Goal: Task Accomplishment & Management: Use online tool/utility

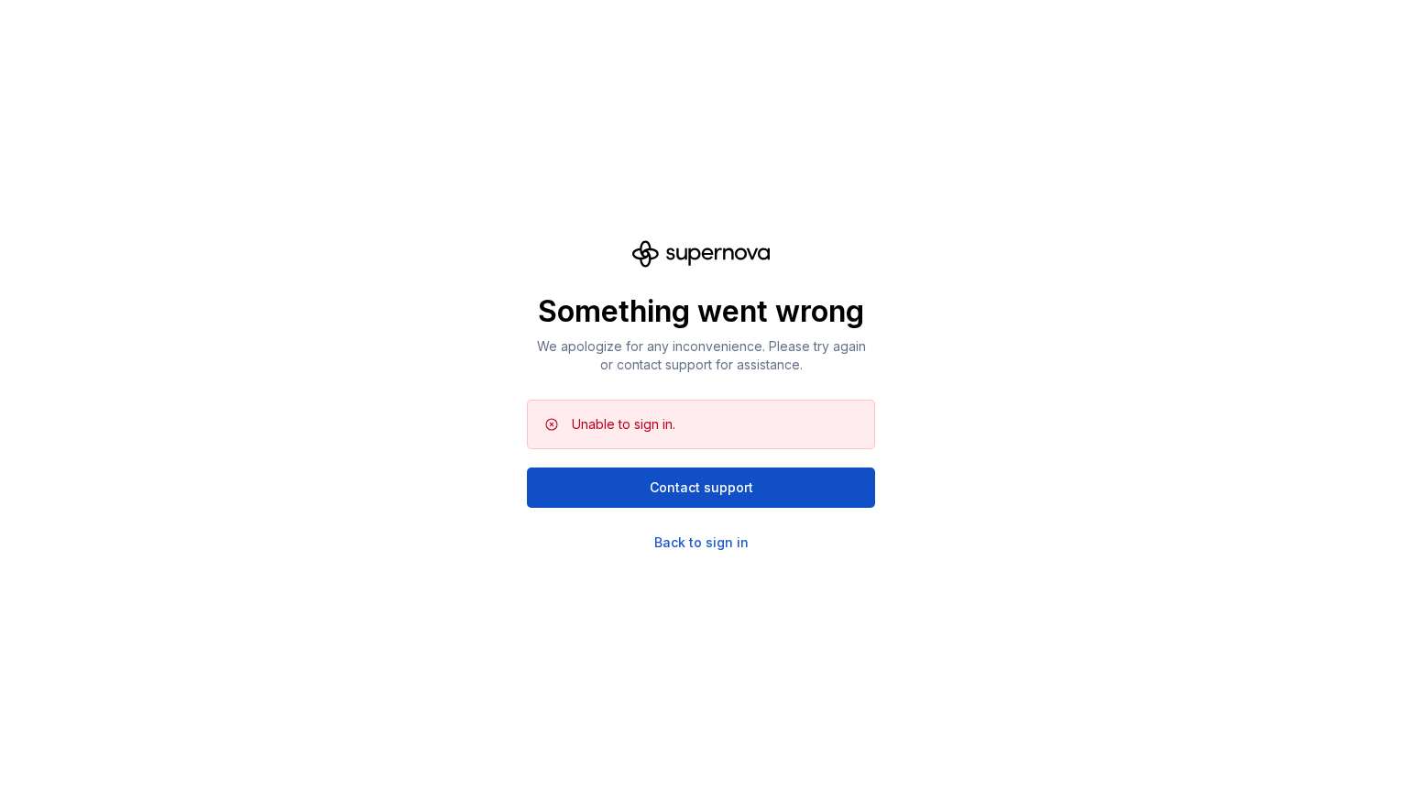
click at [685, 415] on div "Unable to sign in." at bounding box center [716, 424] width 288 height 18
click at [684, 541] on div "Back to sign in" at bounding box center [701, 542] width 94 height 18
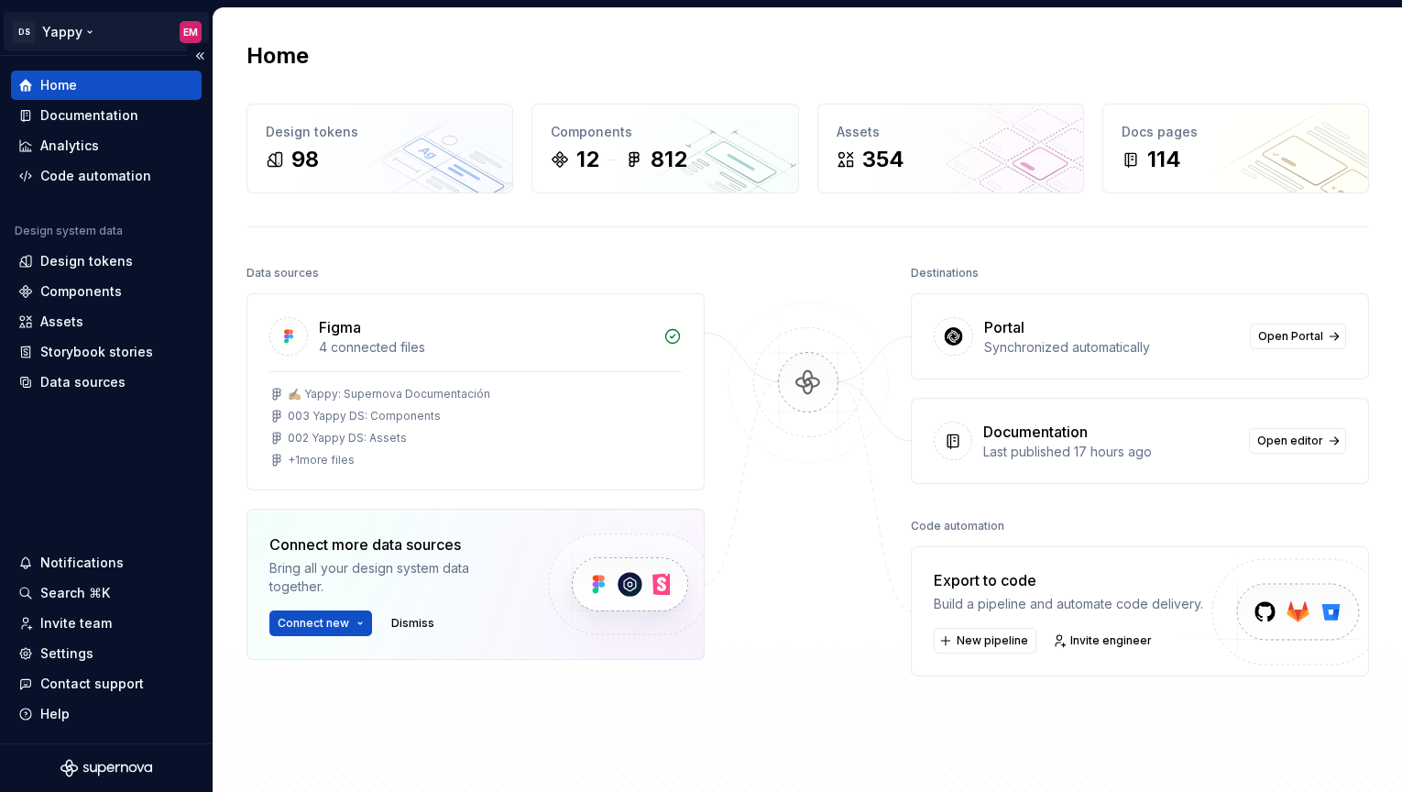
click at [69, 26] on html "DS Yappy EM Home Documentation Analytics Code automation Design system data Des…" at bounding box center [701, 396] width 1402 height 792
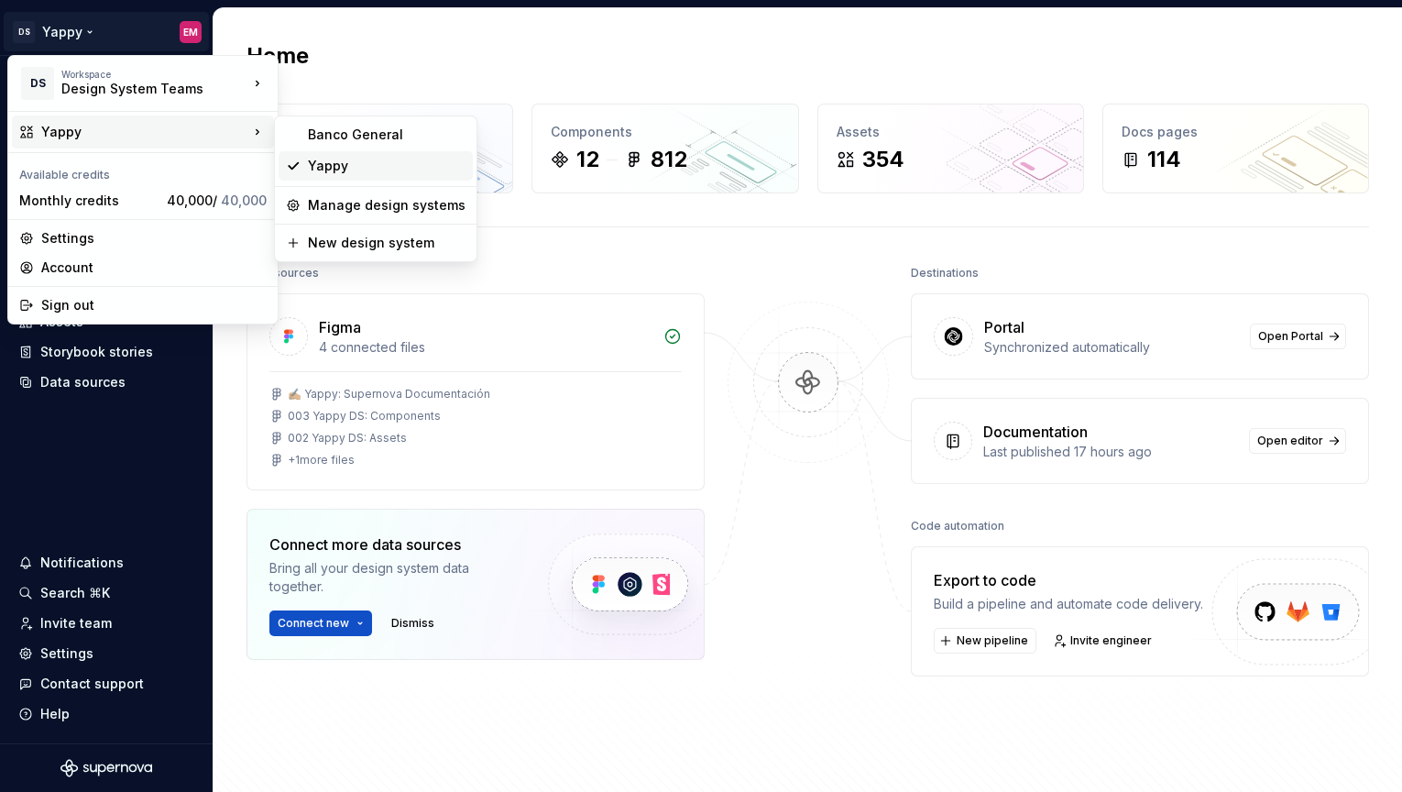
click at [295, 169] on icon at bounding box center [293, 166] width 15 height 15
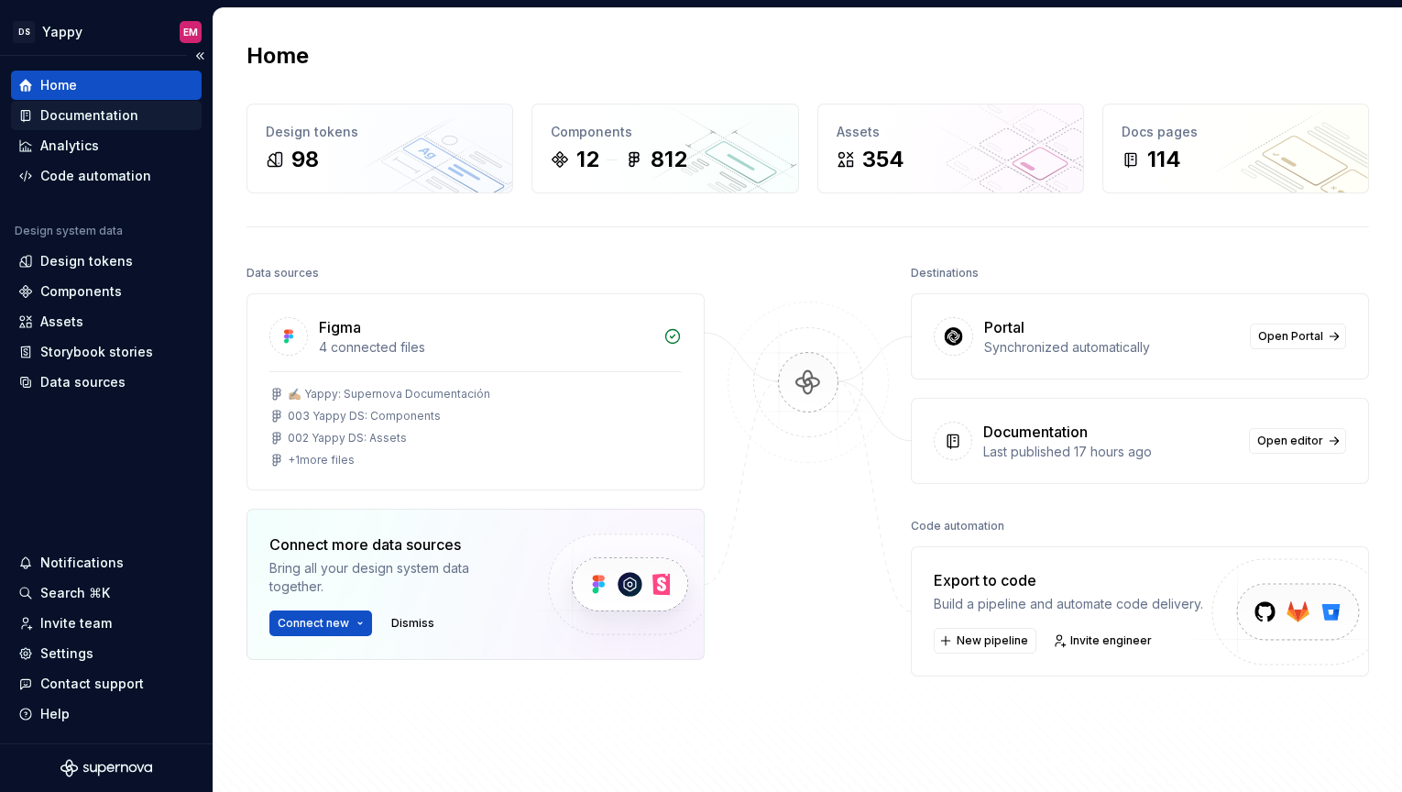
click at [62, 121] on div "Documentation" at bounding box center [89, 115] width 98 height 18
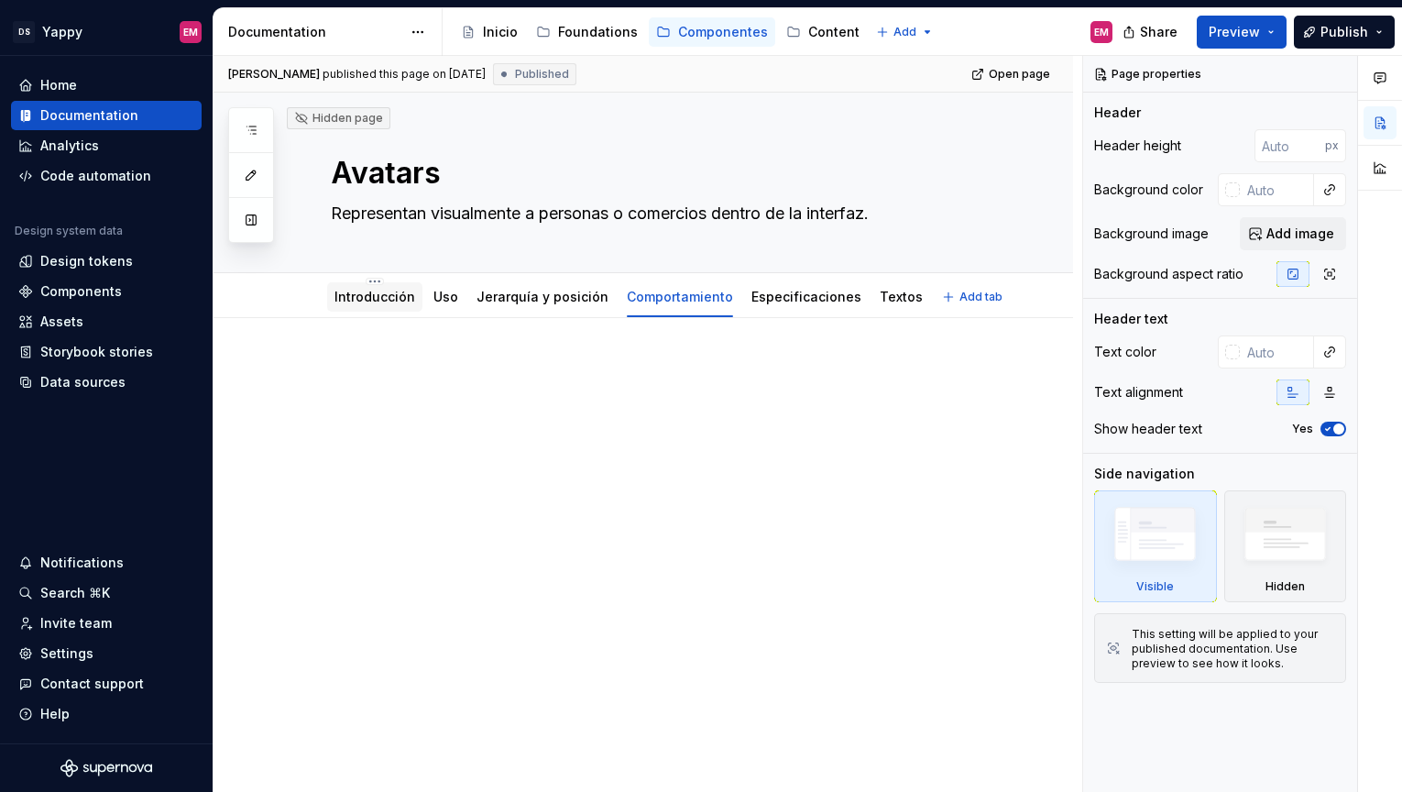
click at [378, 307] on div "Introducción" at bounding box center [374, 297] width 81 height 22
click at [389, 297] on link "Introducción" at bounding box center [374, 297] width 81 height 16
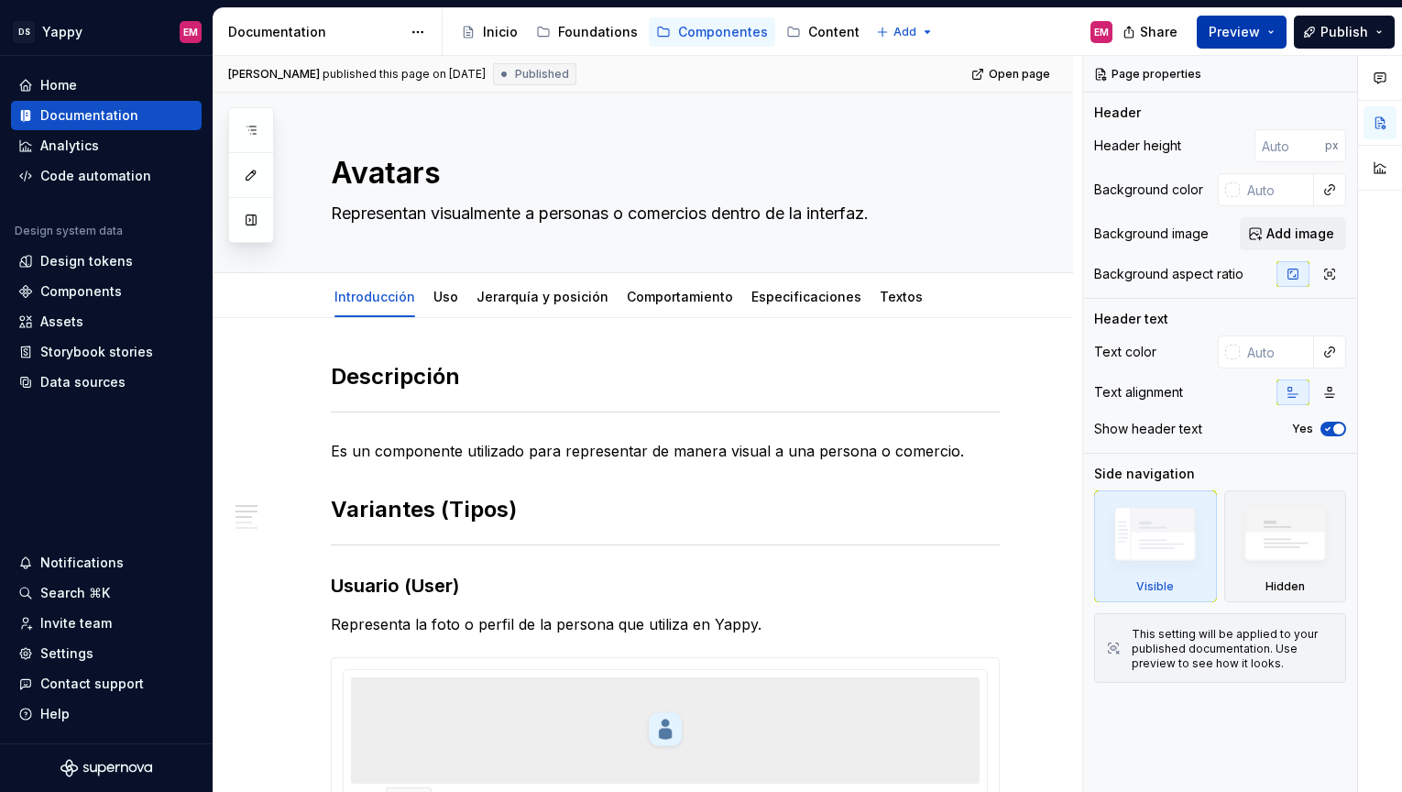
click at [1252, 36] on span "Preview" at bounding box center [1234, 32] width 51 height 18
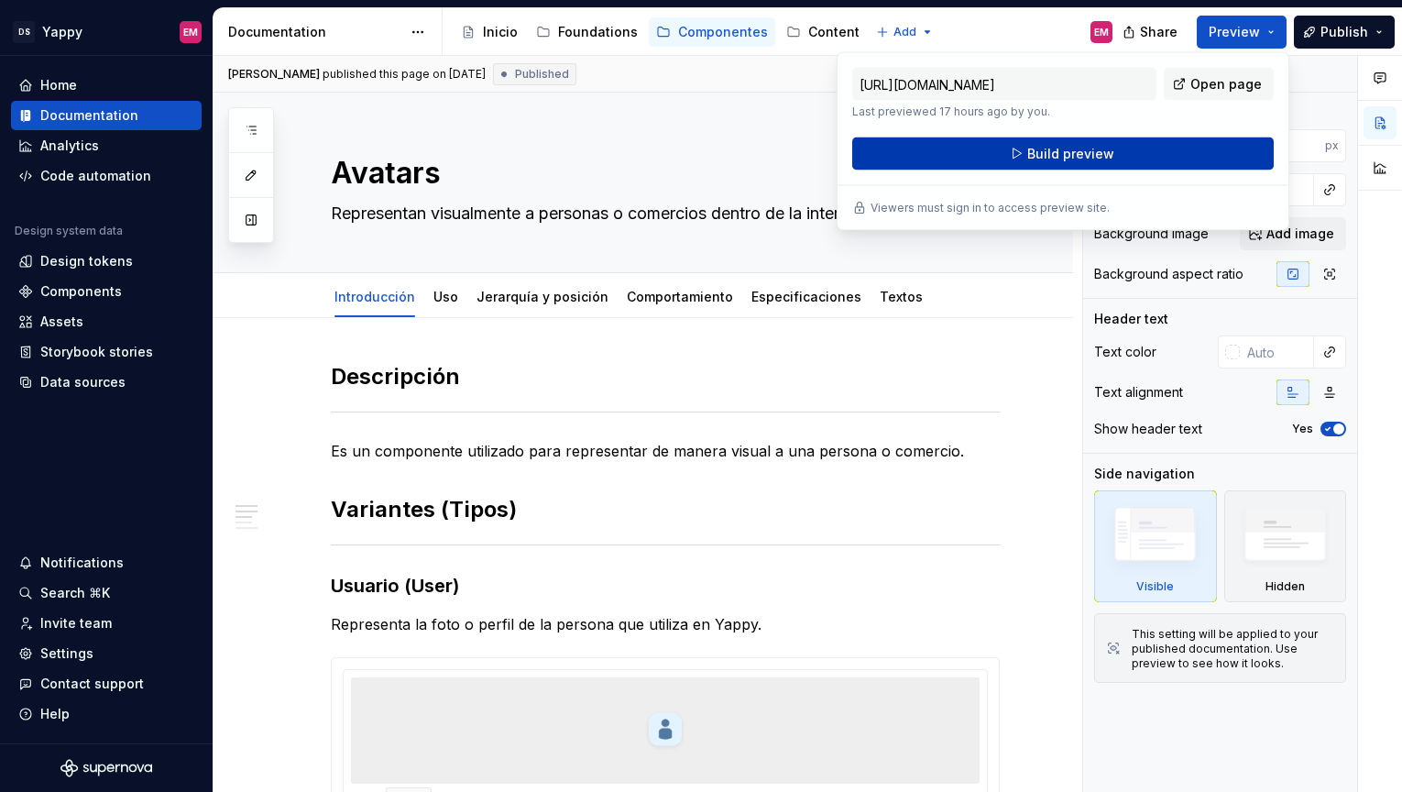
click at [1033, 156] on span "Build preview" at bounding box center [1070, 154] width 87 height 18
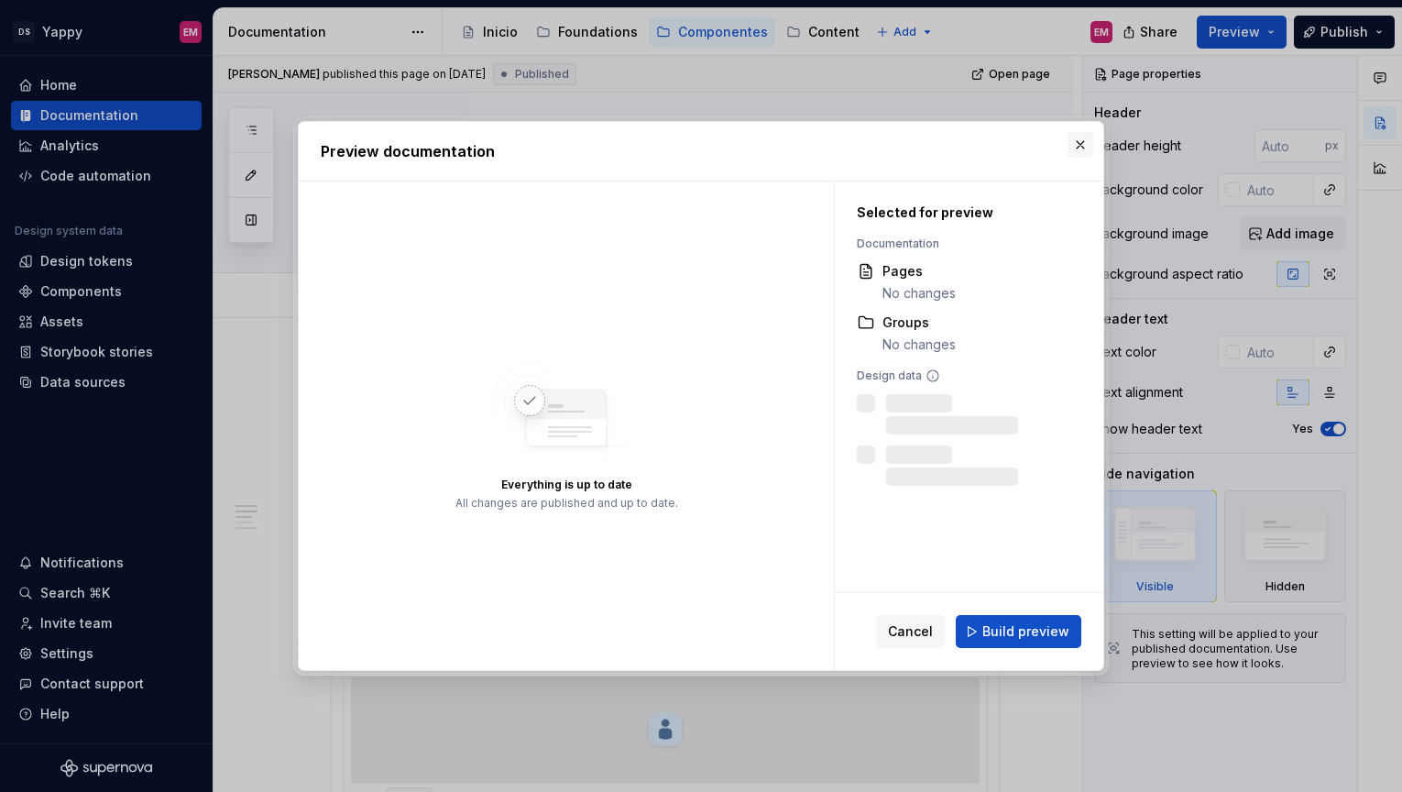
click at [1076, 145] on button "button" at bounding box center [1081, 145] width 26 height 26
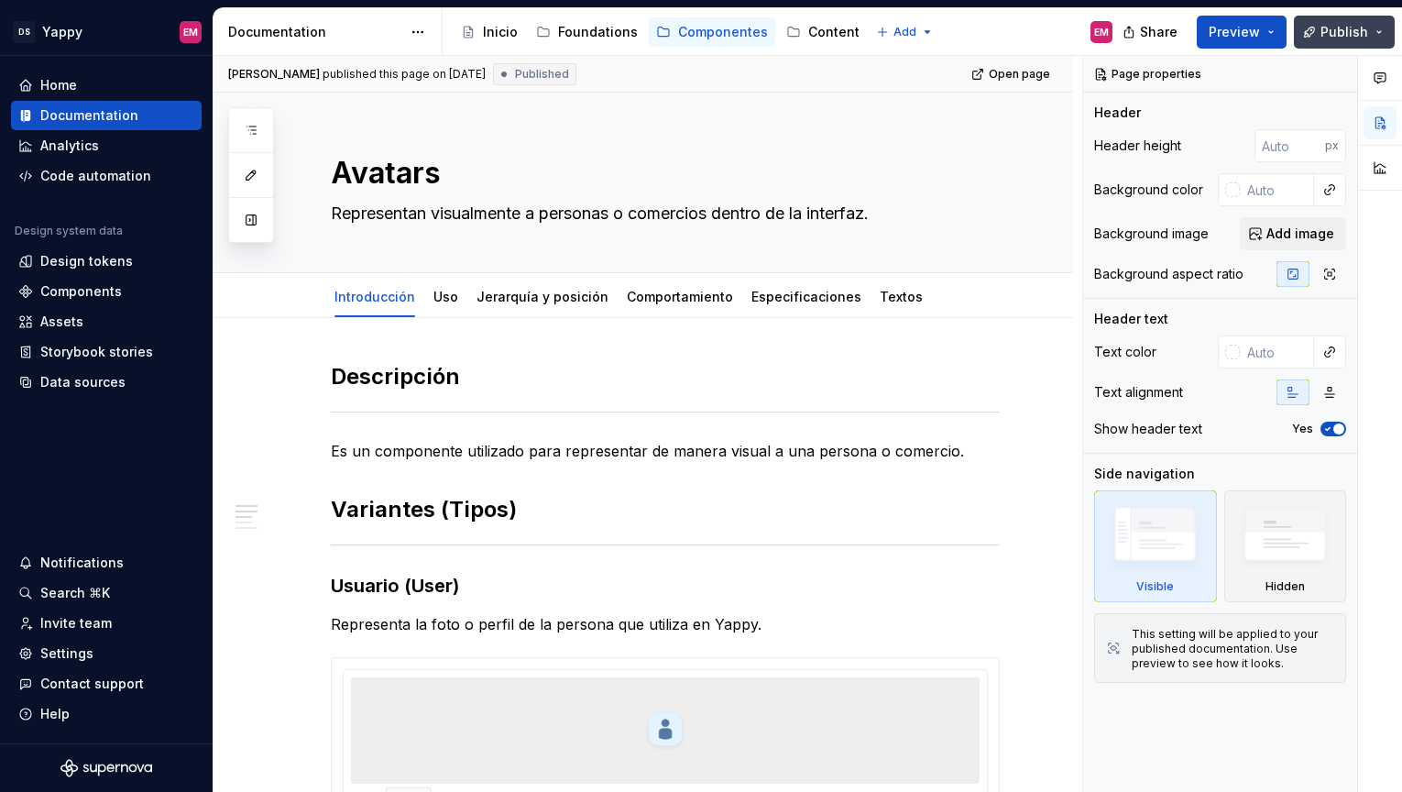
click at [1336, 25] on span "Publish" at bounding box center [1344, 32] width 48 height 18
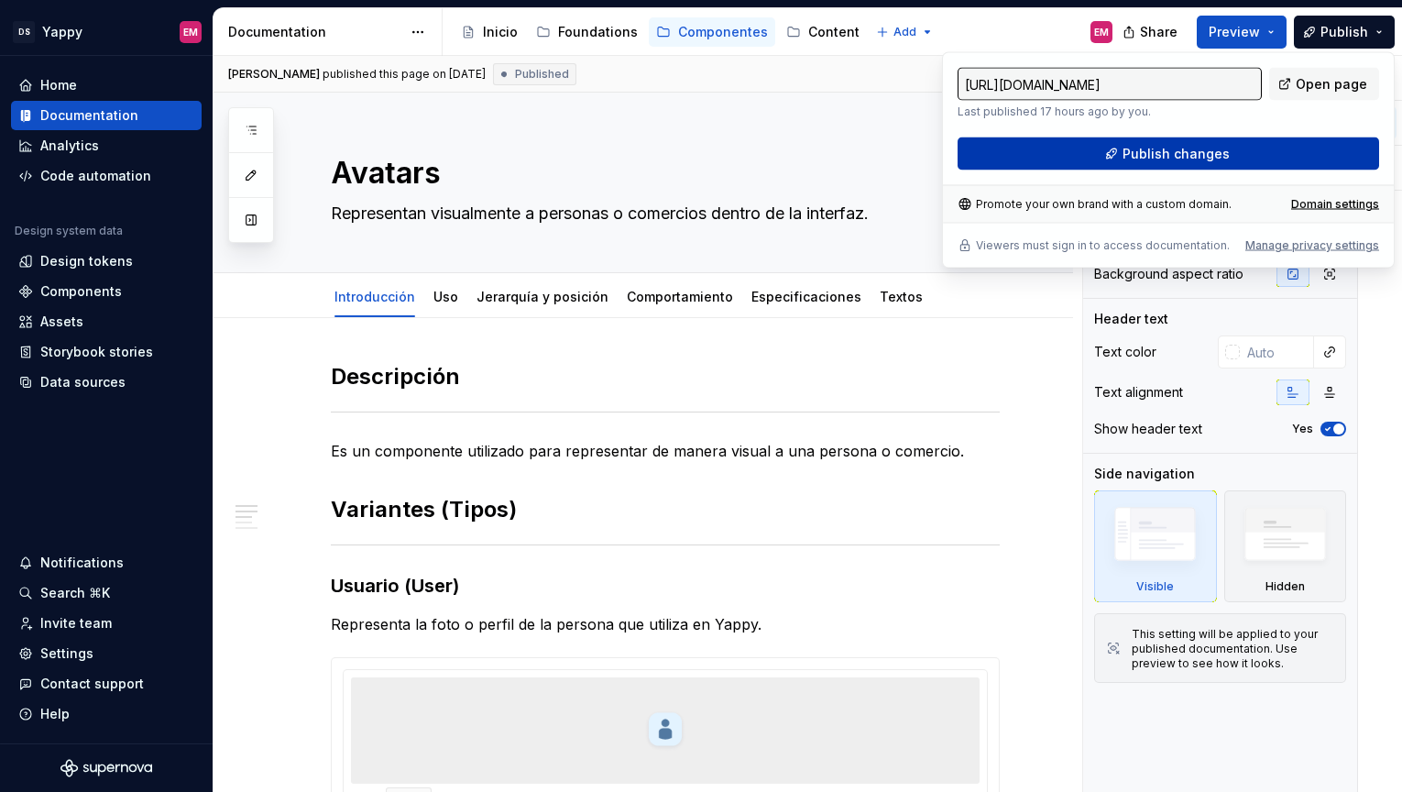
click at [1184, 152] on span "Publish changes" at bounding box center [1176, 154] width 107 height 18
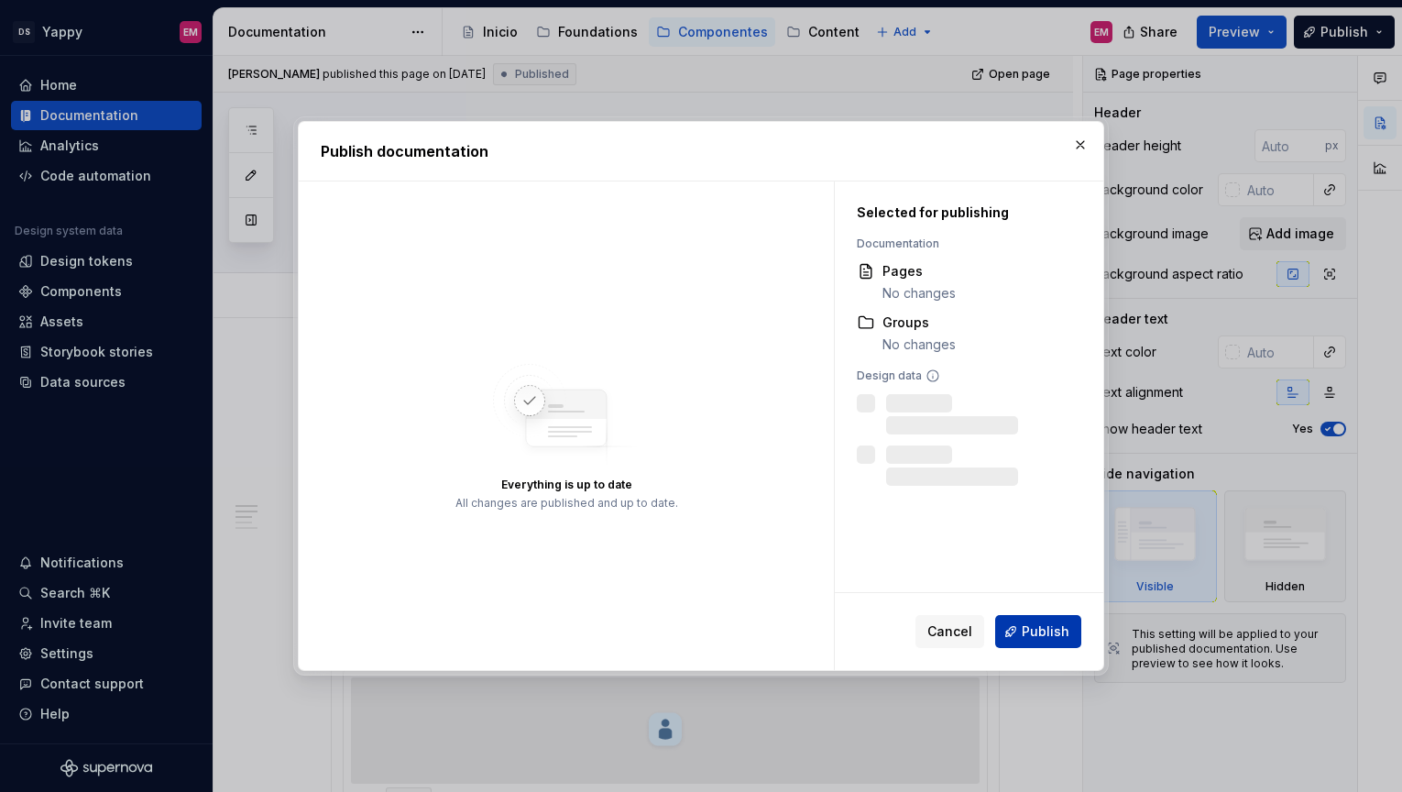
click at [1045, 630] on span "Publish" at bounding box center [1046, 631] width 48 height 18
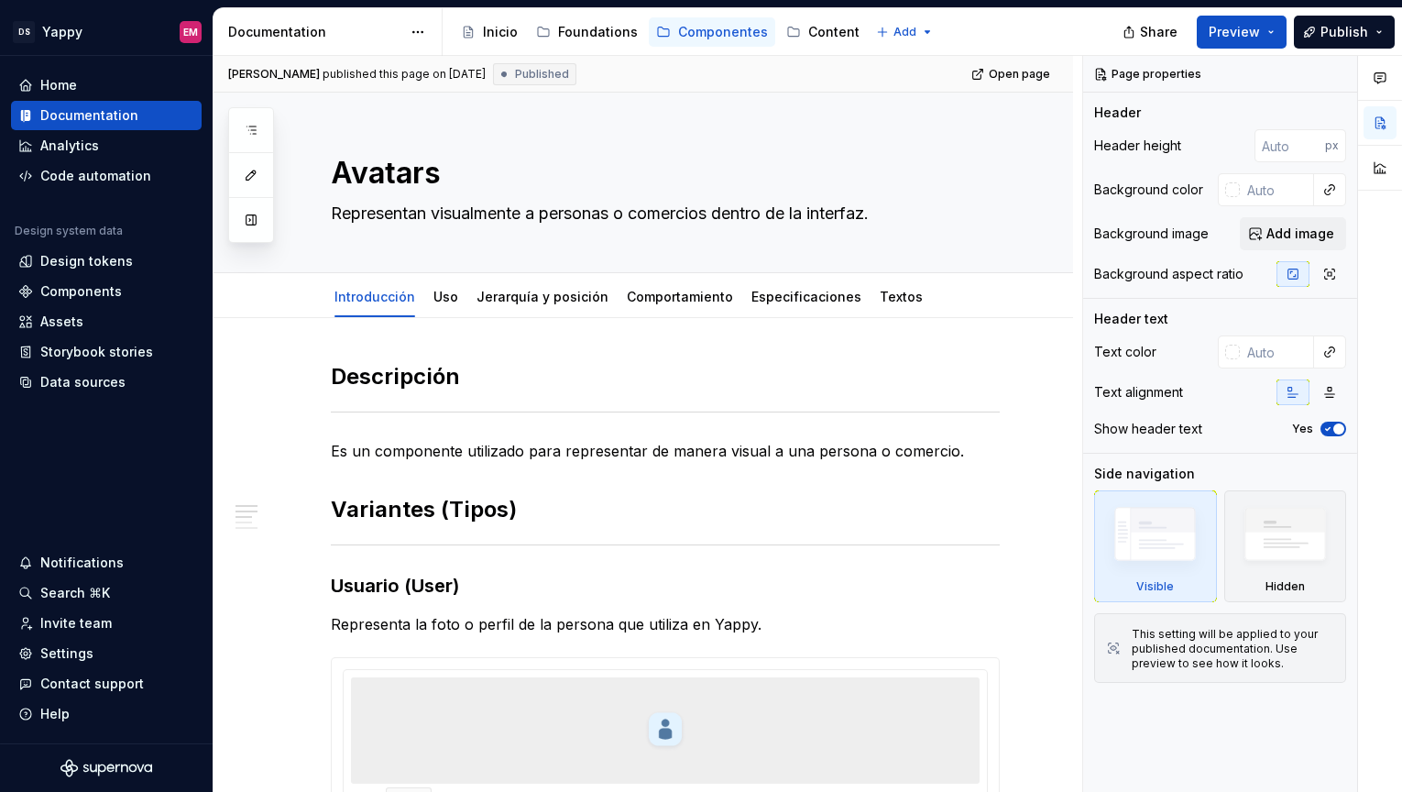
type textarea "*"
